Goal: Find specific fact: Find specific page/section

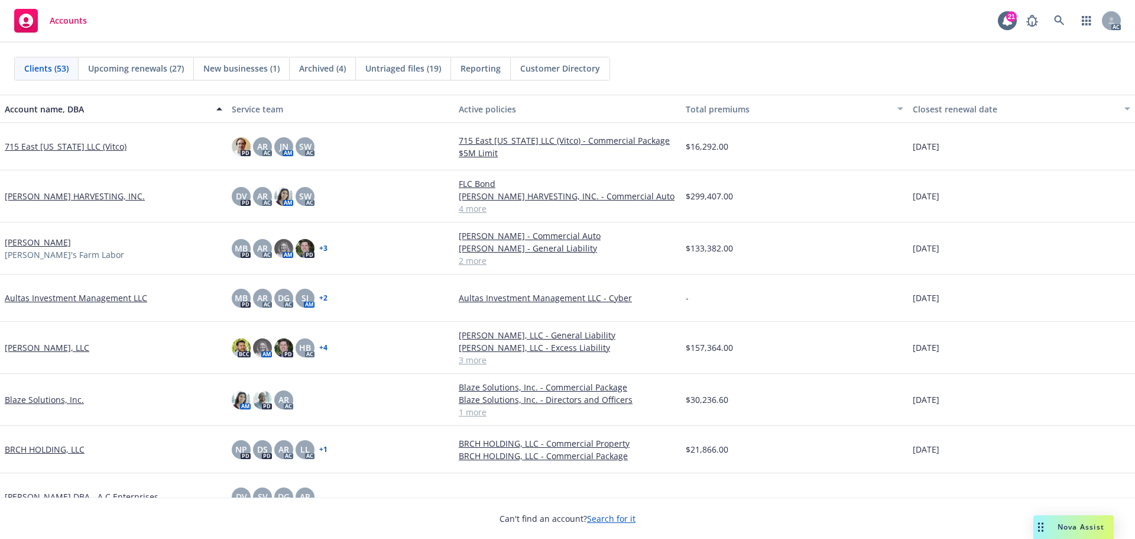
click at [132, 68] on span "Upcoming renewals (27)" at bounding box center [136, 68] width 96 height 12
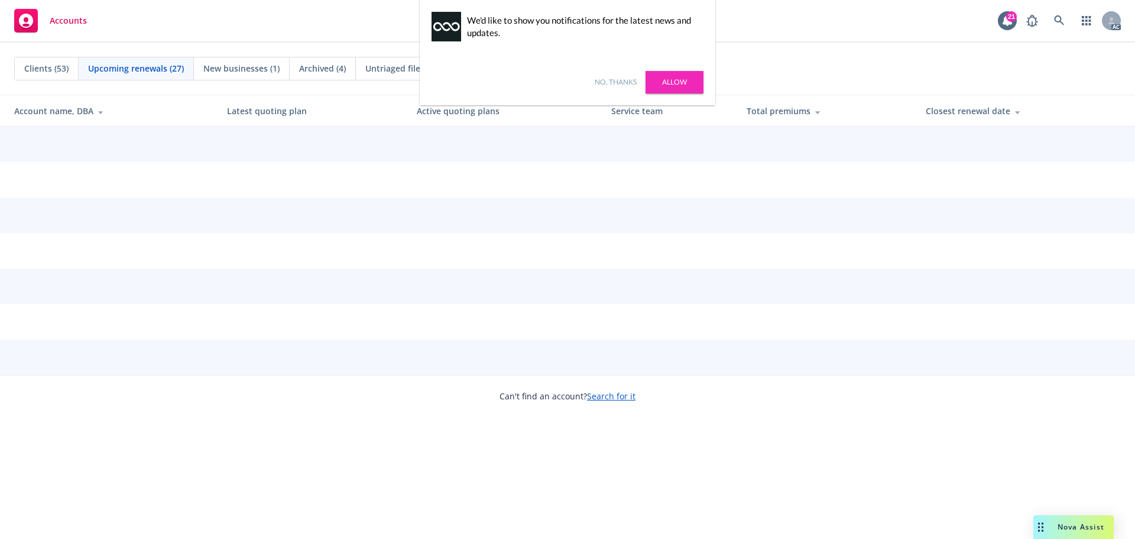
click at [614, 83] on link "No, thanks" at bounding box center [616, 82] width 42 height 11
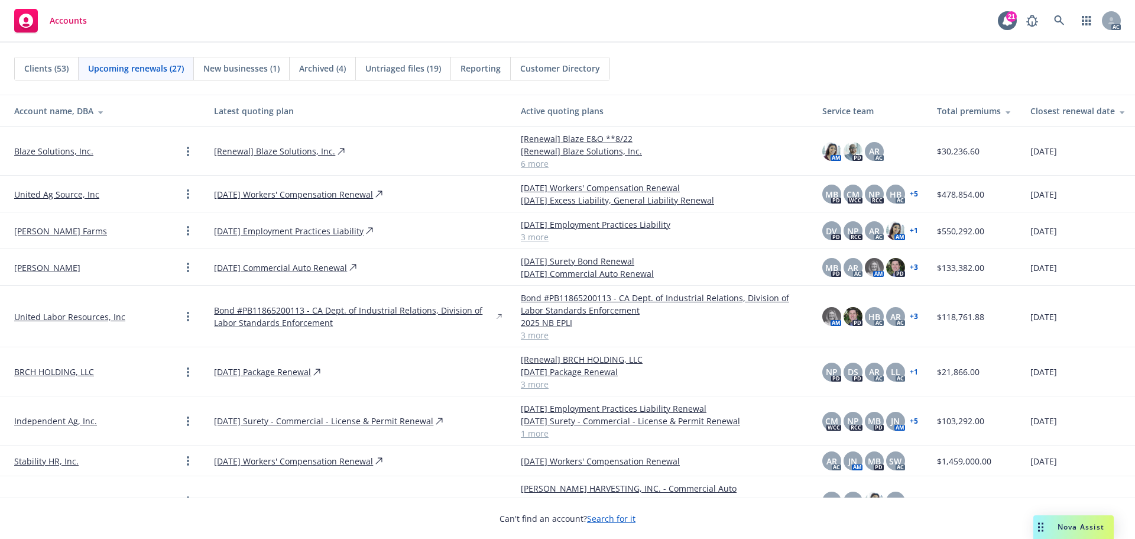
scroll to position [237, 0]
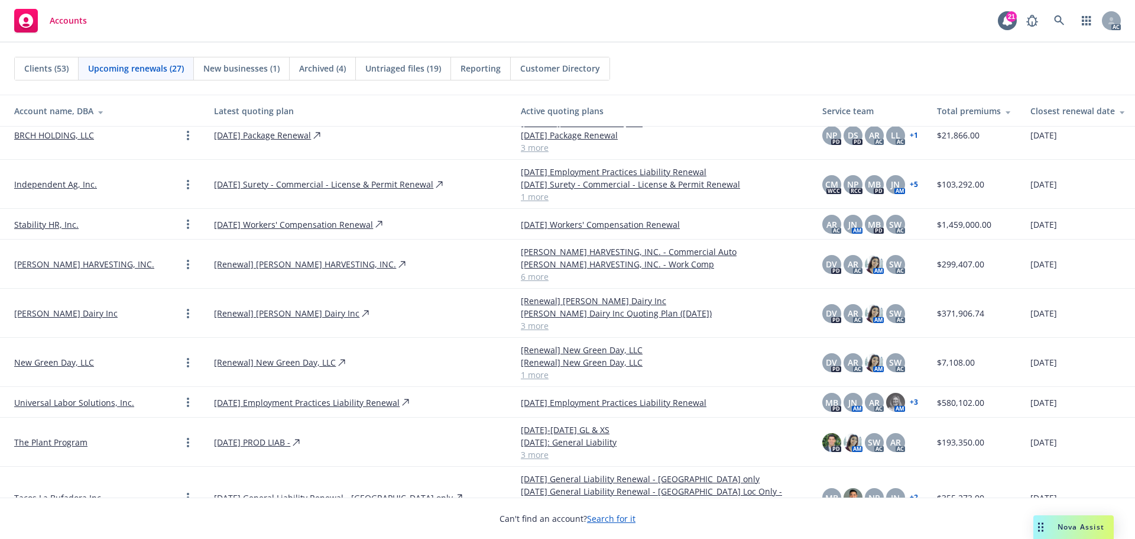
click at [80, 315] on link "[PERSON_NAME] Dairy Inc" at bounding box center [65, 313] width 103 height 12
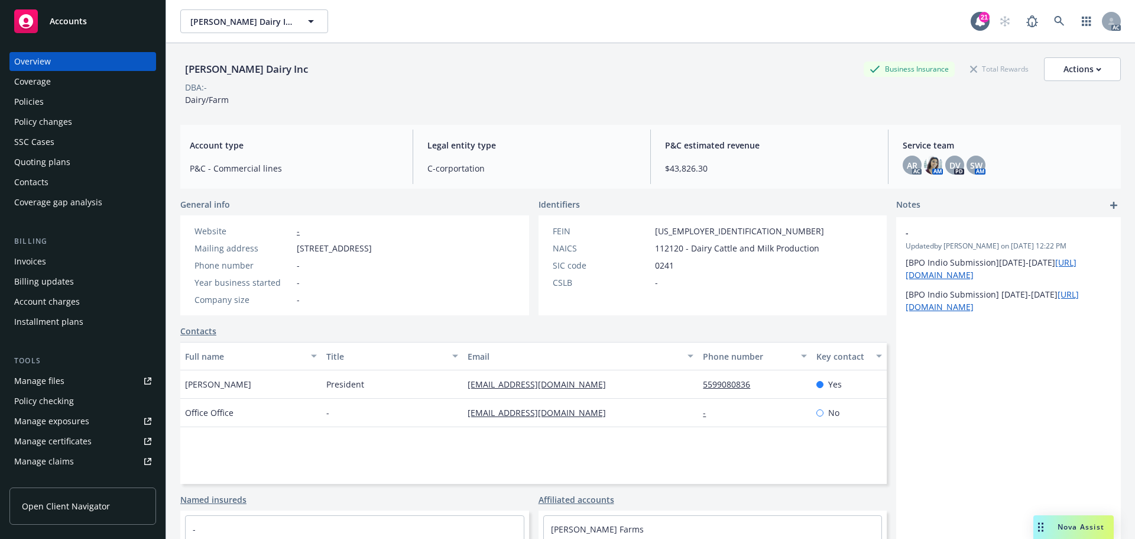
click at [50, 98] on div "Policies" at bounding box center [82, 101] width 137 height 19
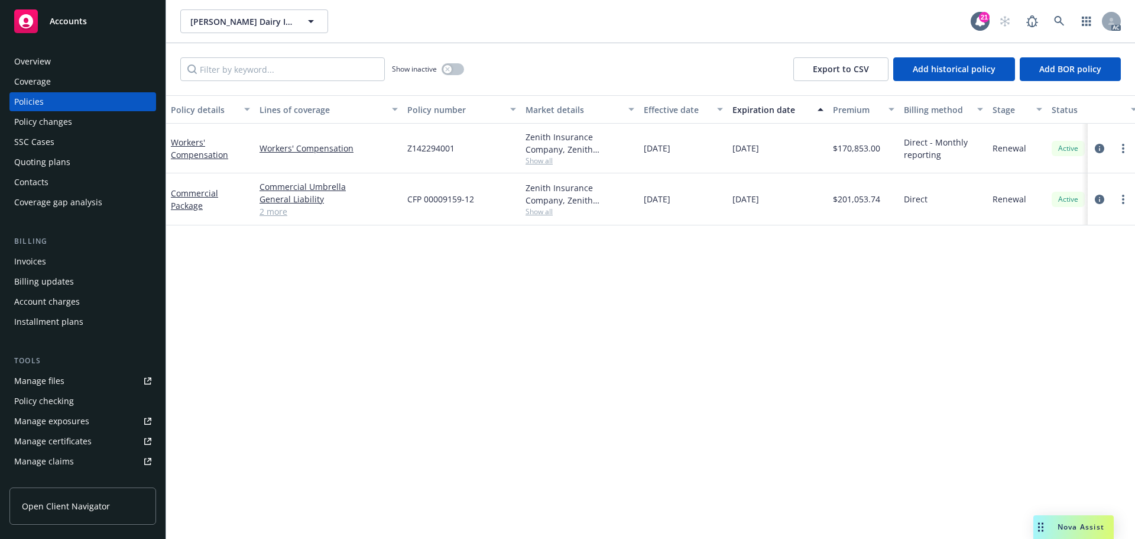
click at [428, 197] on span "CFP 00009159-12" at bounding box center [440, 199] width 67 height 12
copy span "CFP 00009159-12"
